Goal: Task Accomplishment & Management: Use online tool/utility

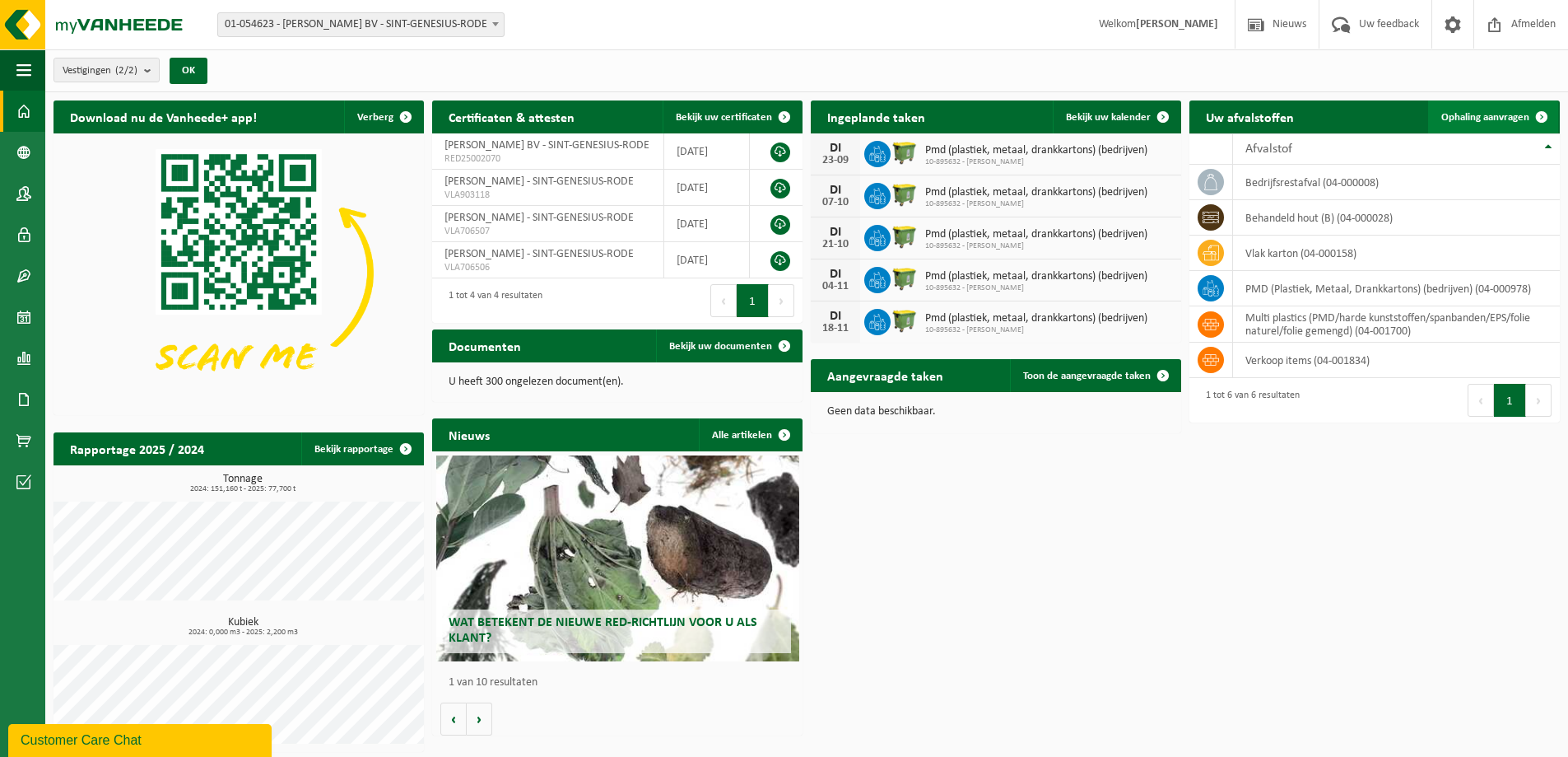
click at [1474, 112] on span "Ophaling aanvragen" at bounding box center [1485, 116] width 88 height 11
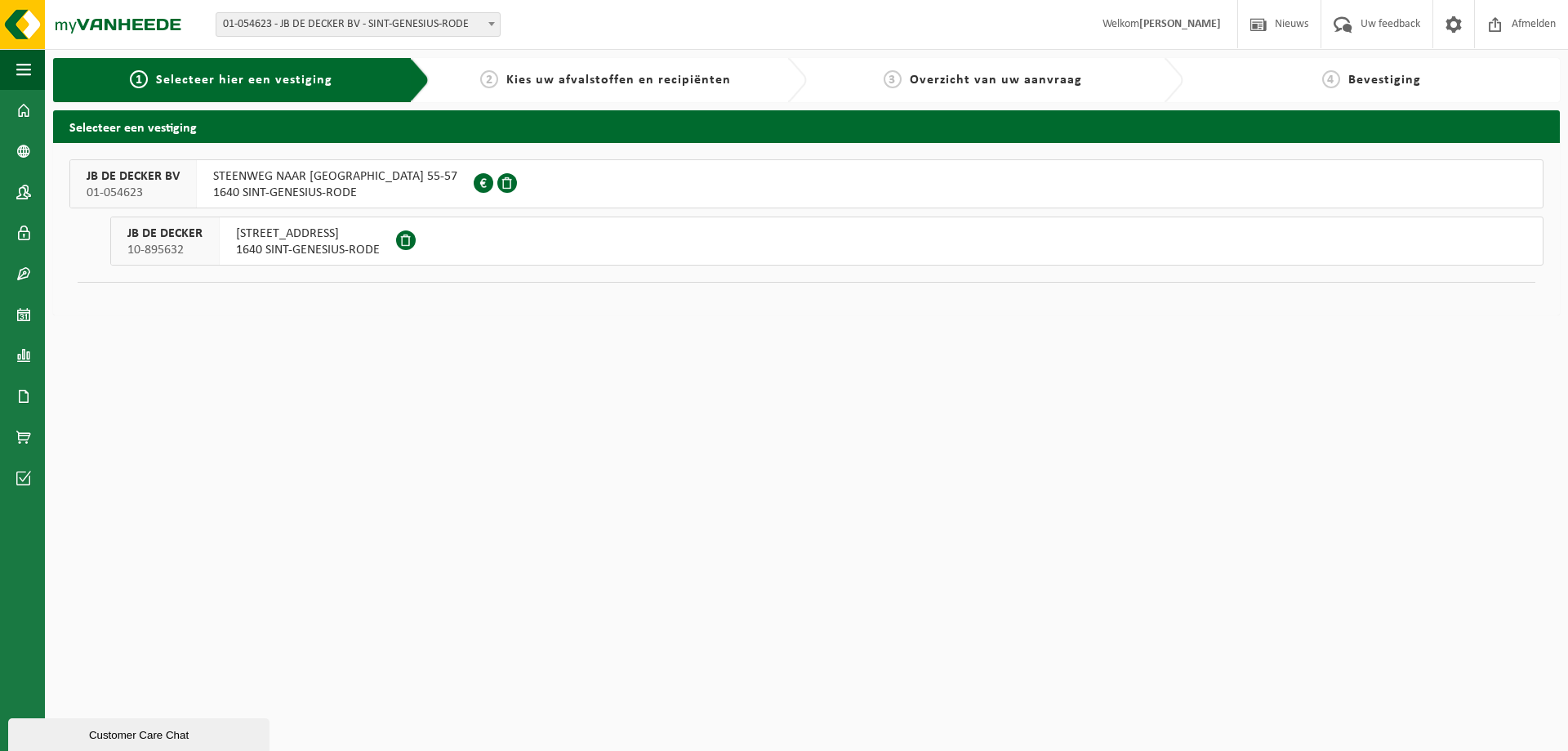
click at [359, 187] on span "1640 SINT-GENESIUS-RODE" at bounding box center [335, 193] width 244 height 16
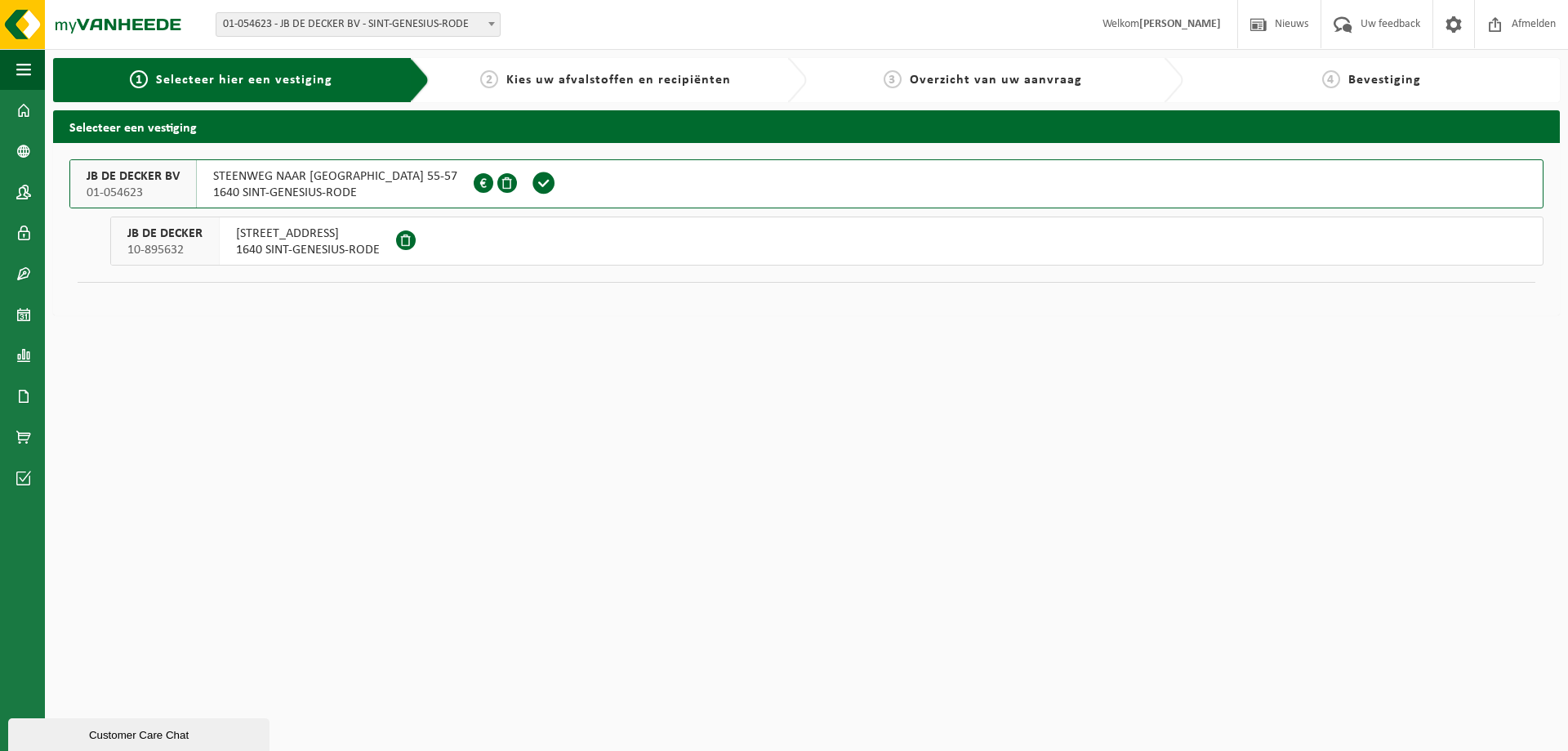
click at [298, 246] on span "1640 SINT-GENESIUS-RODE" at bounding box center [307, 249] width 144 height 16
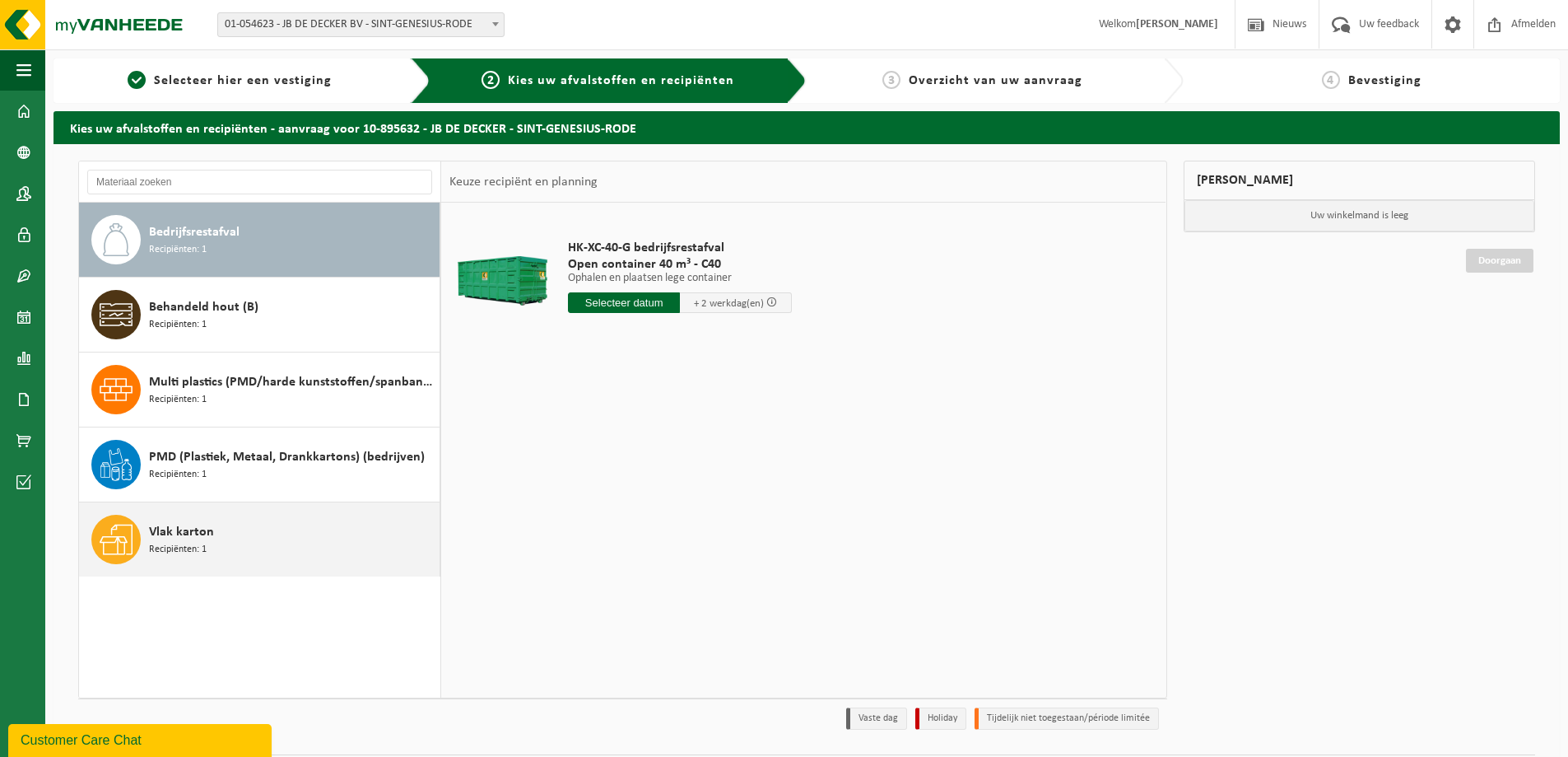
click at [165, 545] on span "Recipiënten: 1" at bounding box center [178, 549] width 58 height 15
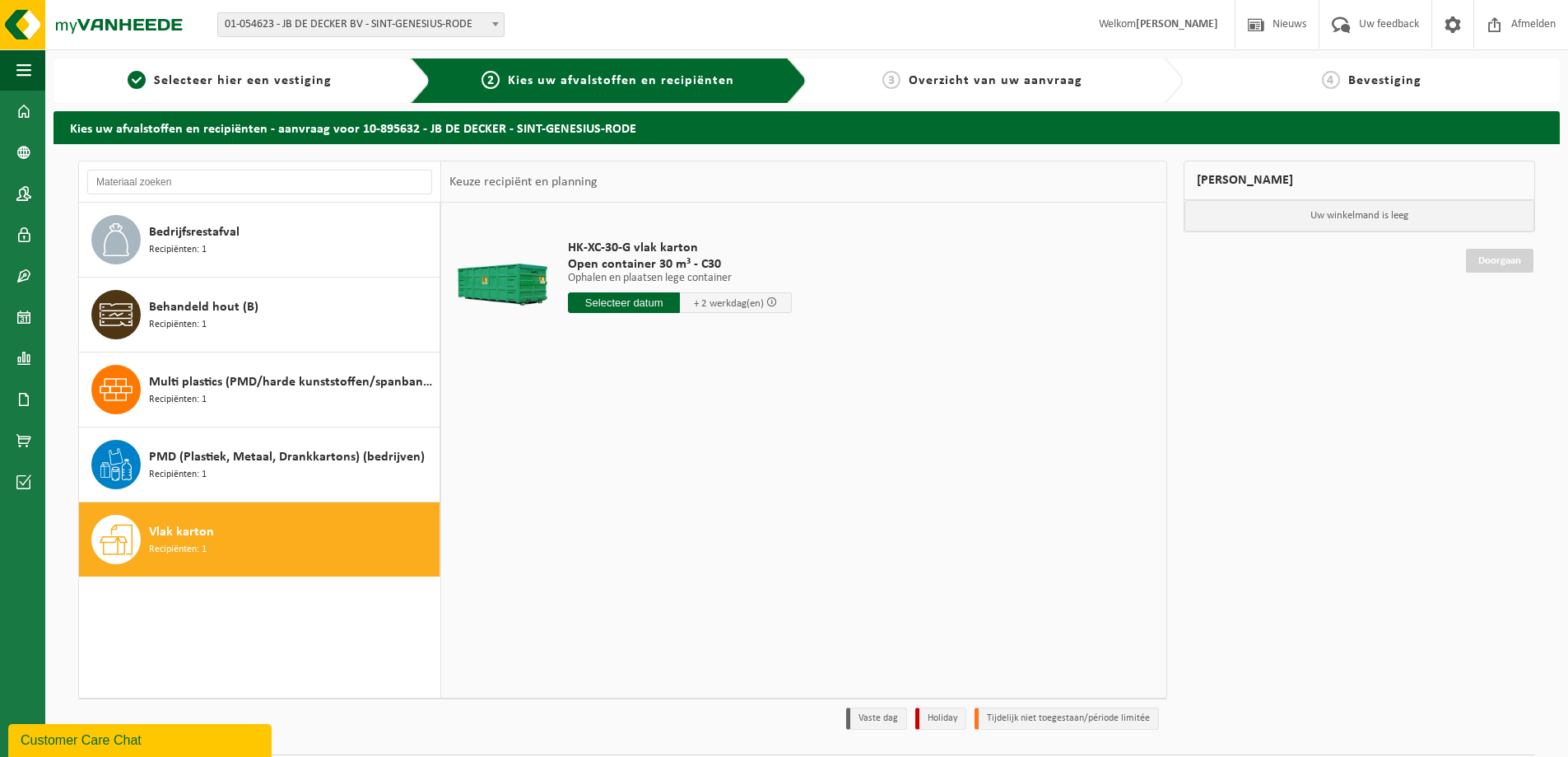
click at [641, 301] on input "text" at bounding box center [624, 302] width 112 height 20
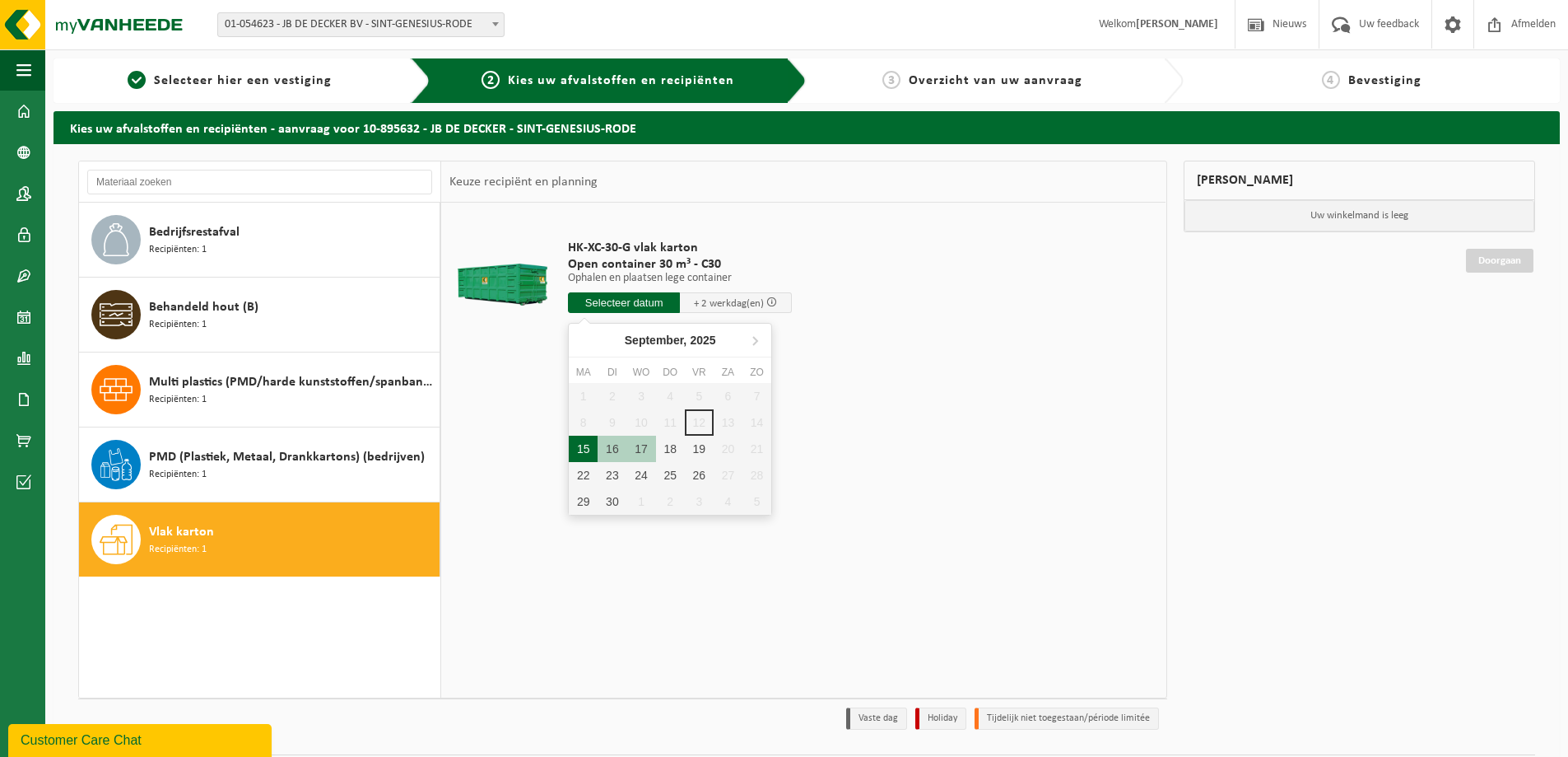
click at [586, 453] on div "15" at bounding box center [584, 448] width 29 height 26
type input "Van 2025-09-15"
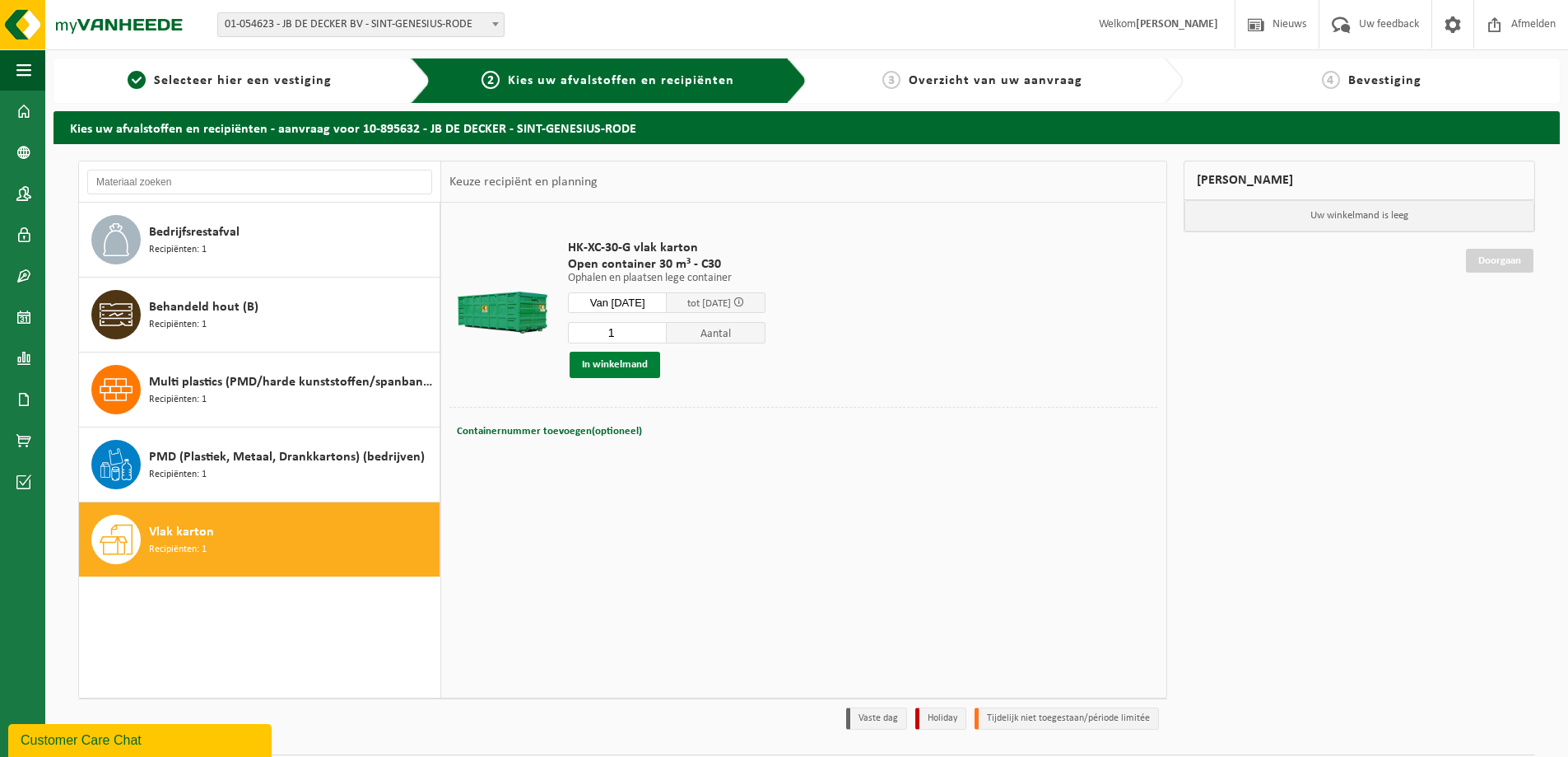
click at [613, 366] on button "In winkelmand" at bounding box center [614, 365] width 90 height 26
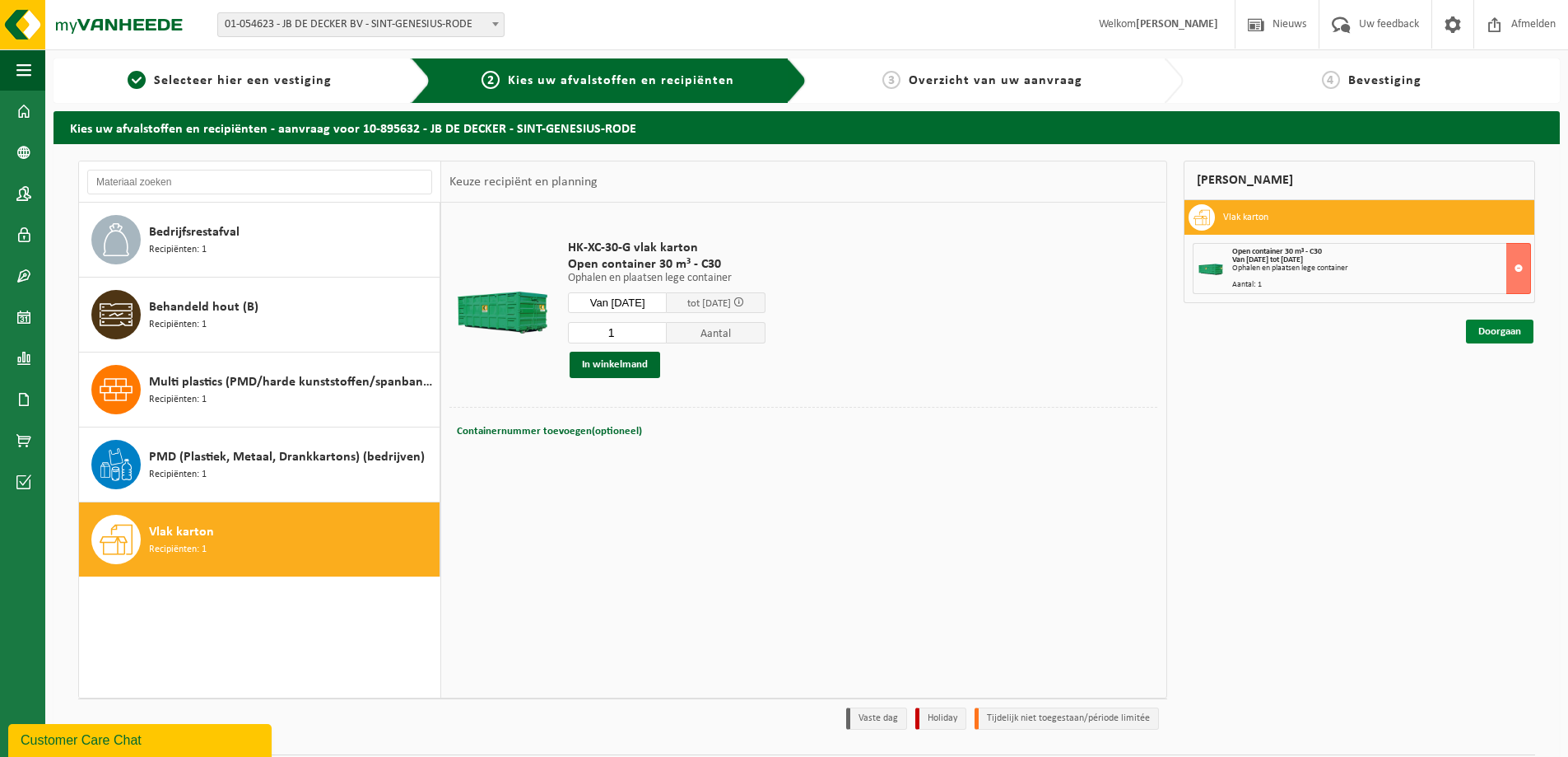
click at [1499, 331] on link "Doorgaan" at bounding box center [1500, 331] width 67 height 24
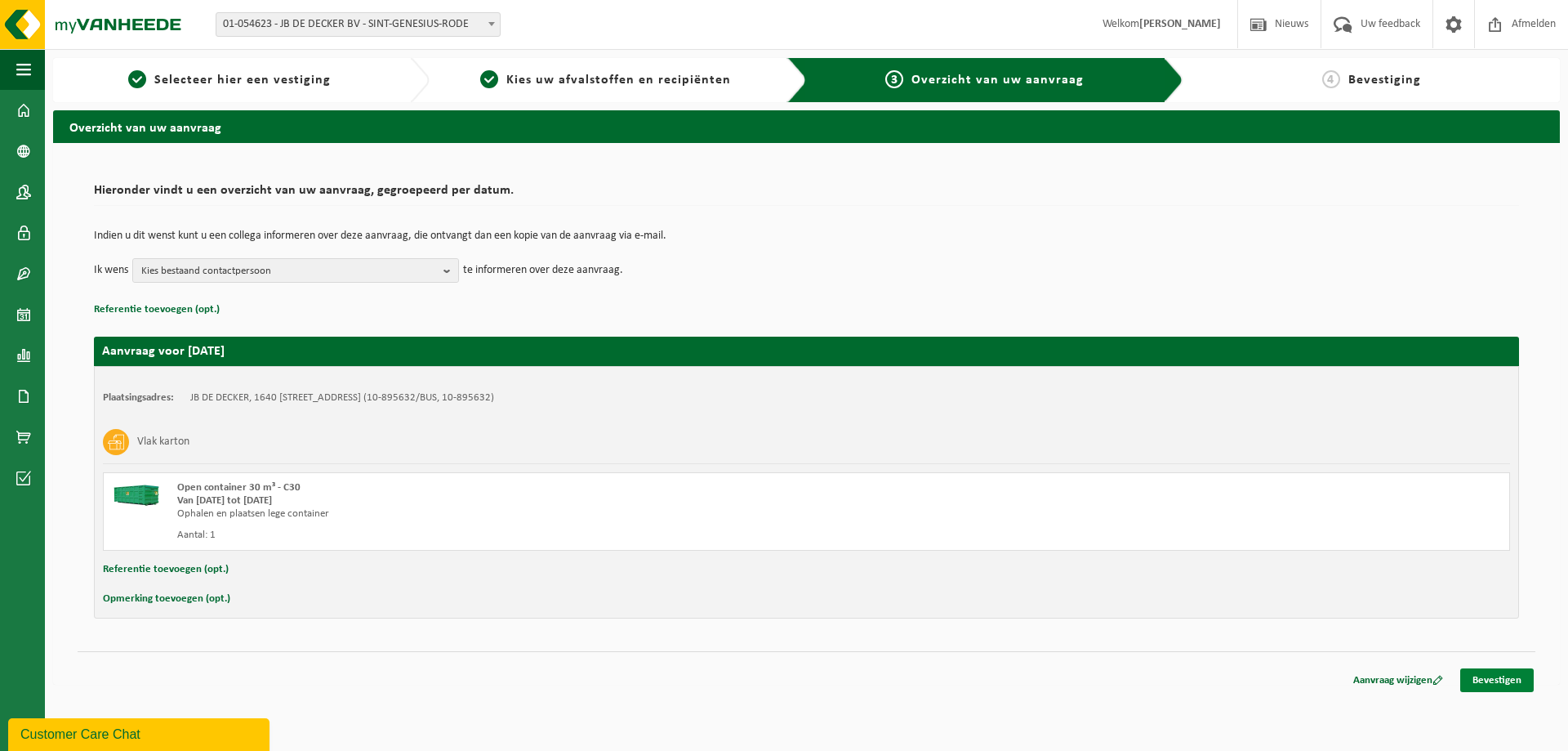
click at [1490, 680] on link "Bevestigen" at bounding box center [1496, 679] width 73 height 24
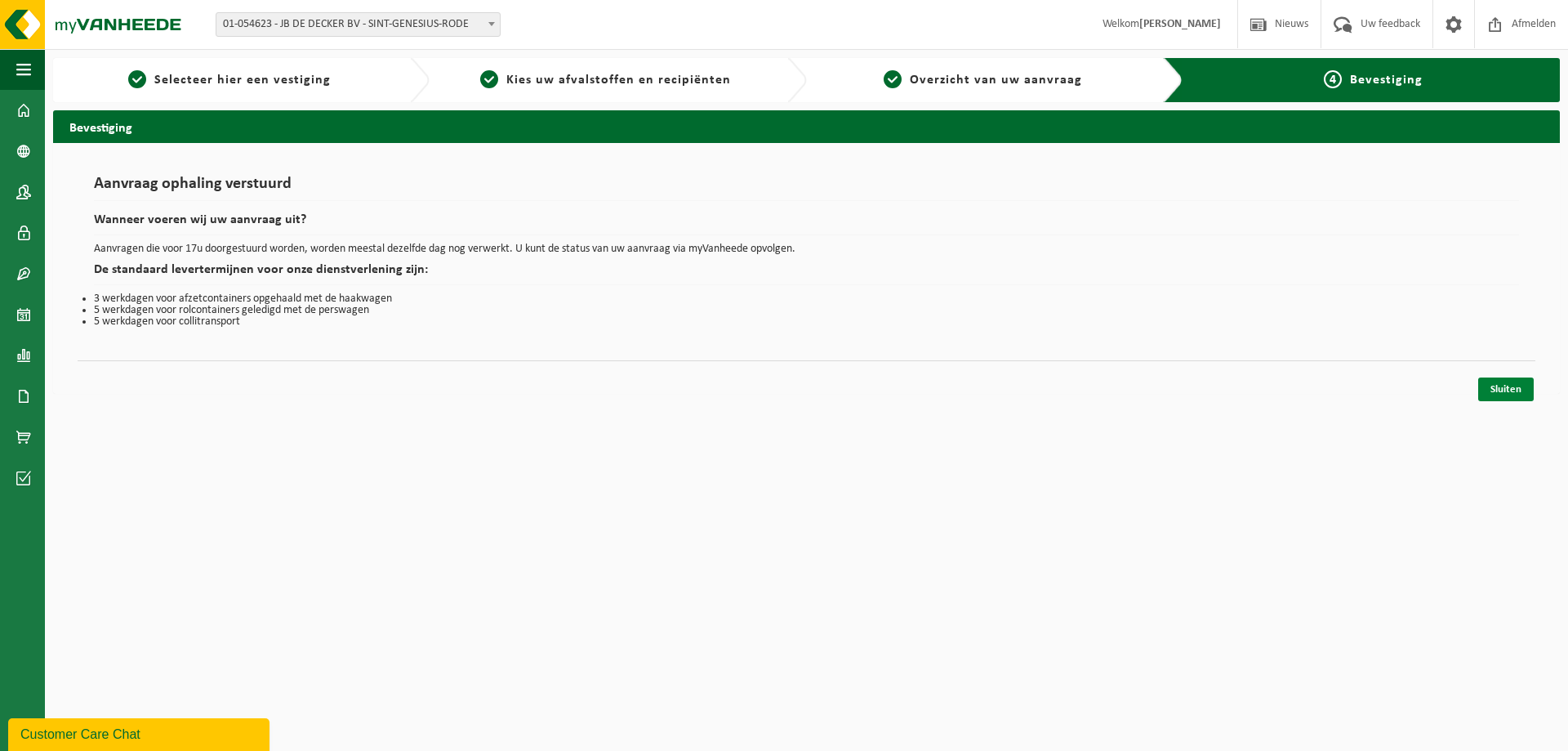
click at [1506, 388] on link "Sluiten" at bounding box center [1506, 389] width 55 height 24
